Goal: Task Accomplishment & Management: Manage account settings

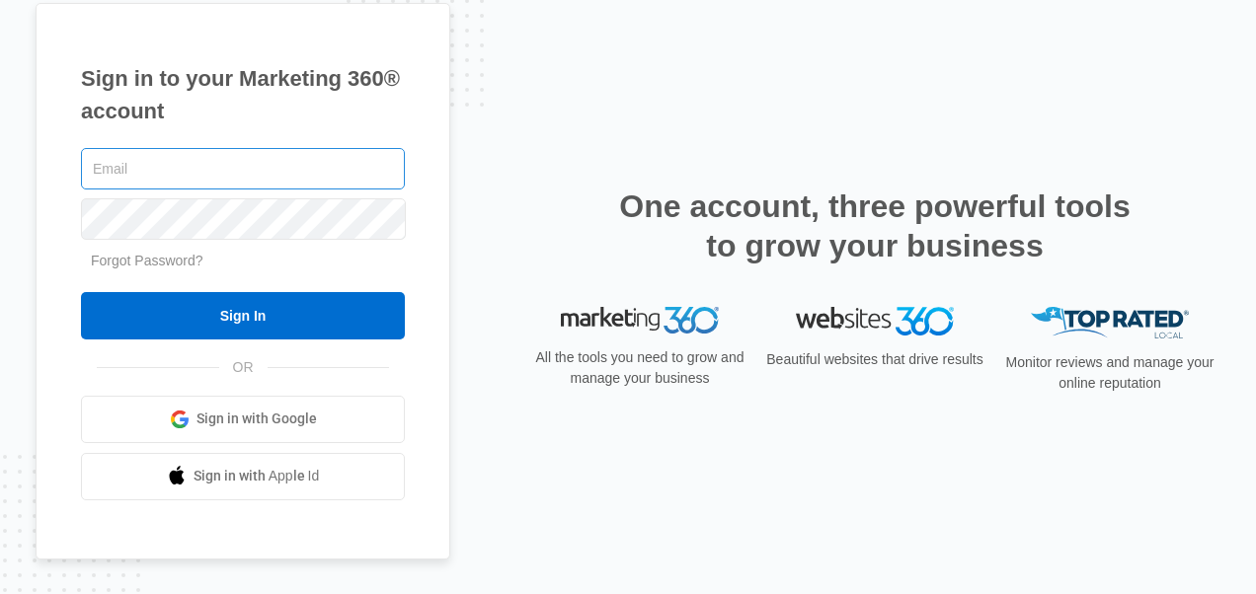
click at [267, 155] on input "text" at bounding box center [243, 168] width 324 height 41
type input "doug_bernhardt@msn.com"
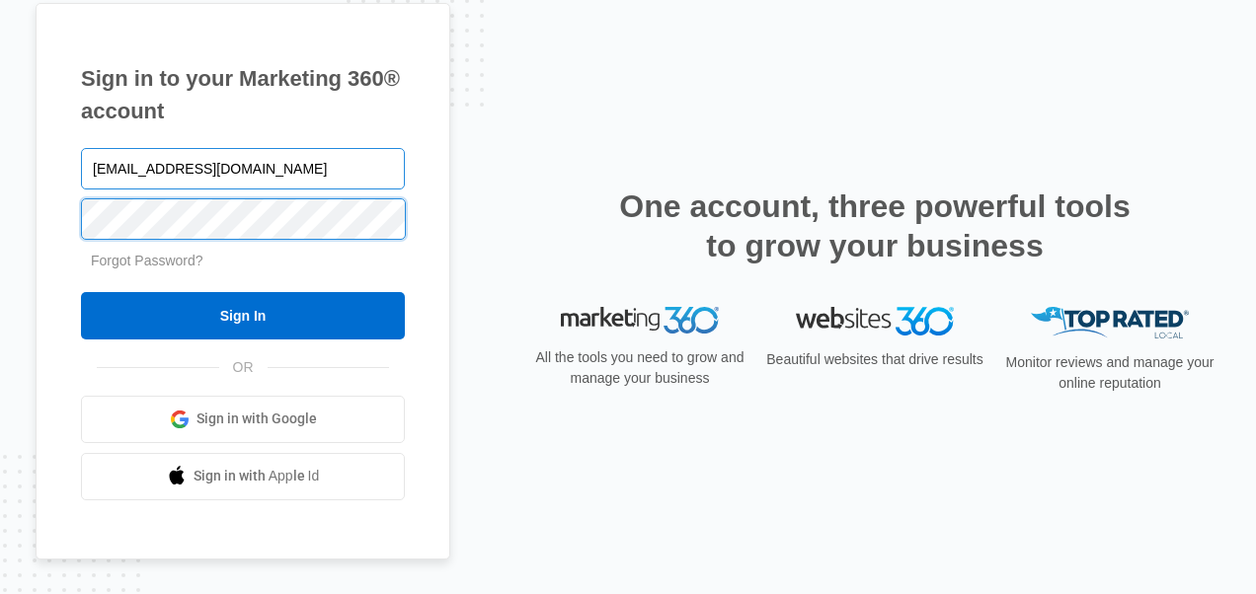
click at [81, 292] on input "Sign In" at bounding box center [243, 315] width 324 height 47
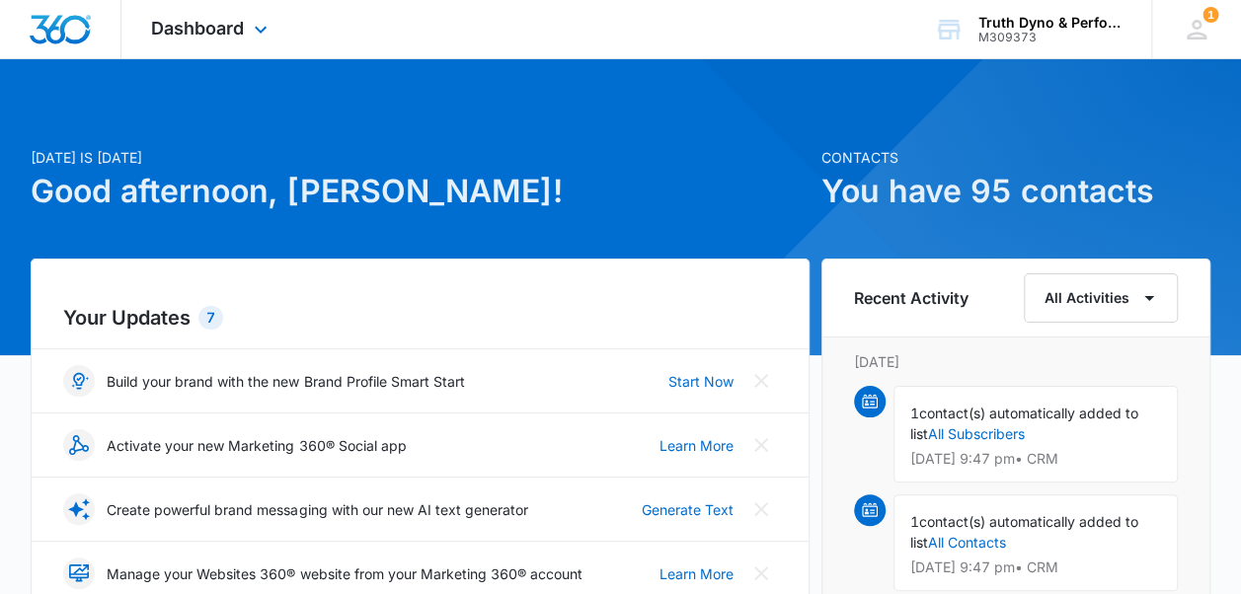
click at [209, 38] on div "Dashboard Apps Reputation Websites Forms CRM Email Social Payments POS Content …" at bounding box center [211, 29] width 181 height 58
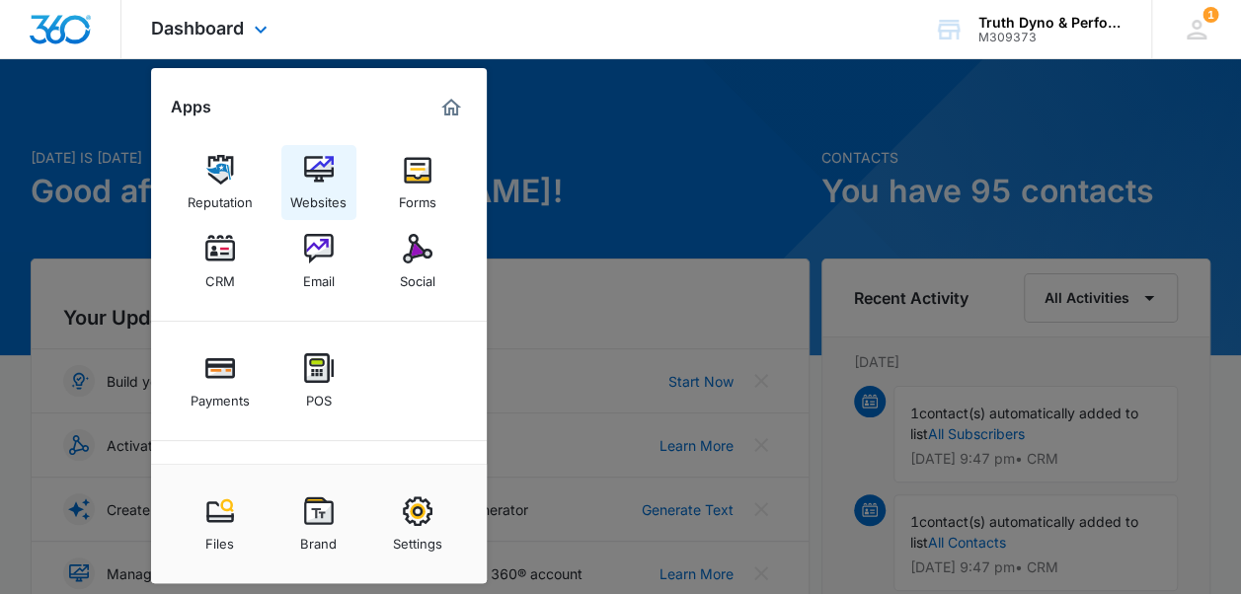
click at [318, 185] on div "Websites" at bounding box center [318, 198] width 56 height 26
